Goal: Task Accomplishment & Management: Use online tool/utility

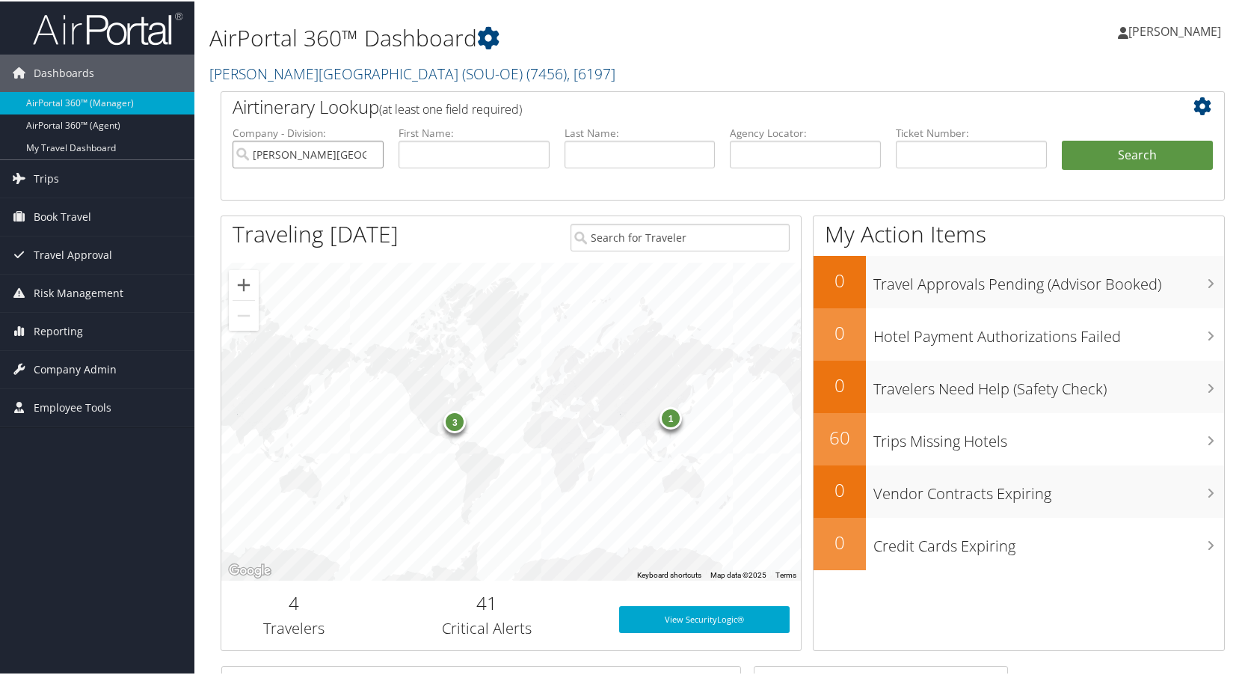
click at [369, 154] on input "[PERSON_NAME][GEOGRAPHIC_DATA] (SOU-OE)" at bounding box center [308, 153] width 151 height 28
click at [349, 156] on input "search" at bounding box center [308, 153] width 151 height 28
click at [446, 152] on input "text" at bounding box center [474, 153] width 151 height 28
type input "[PERSON_NAME]"
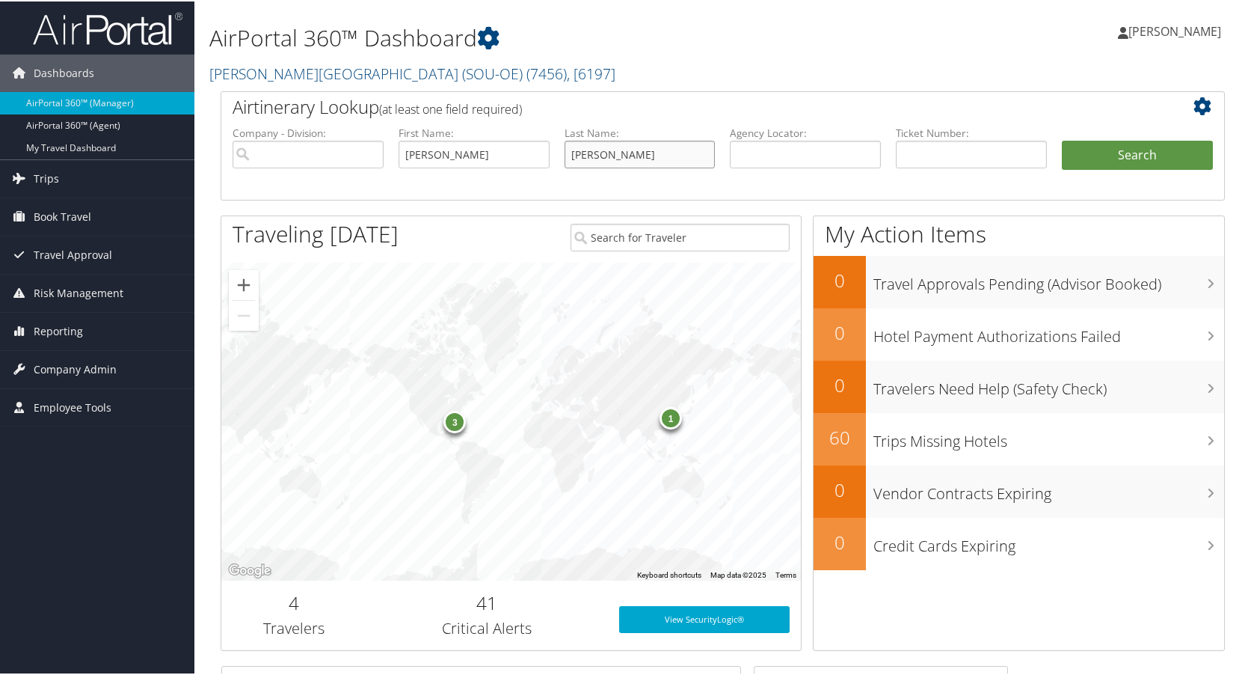
click at [1062, 139] on button "Search" at bounding box center [1137, 154] width 151 height 30
